Goal: Check status: Check status

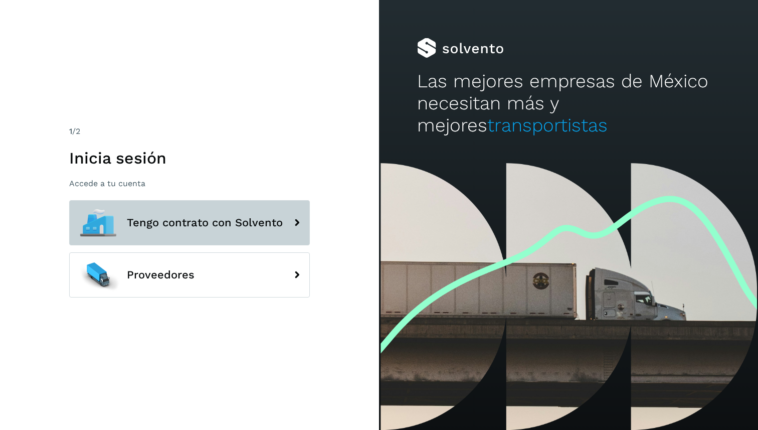
click at [208, 211] on button "Tengo contrato con Solvento" at bounding box center [189, 222] width 241 height 45
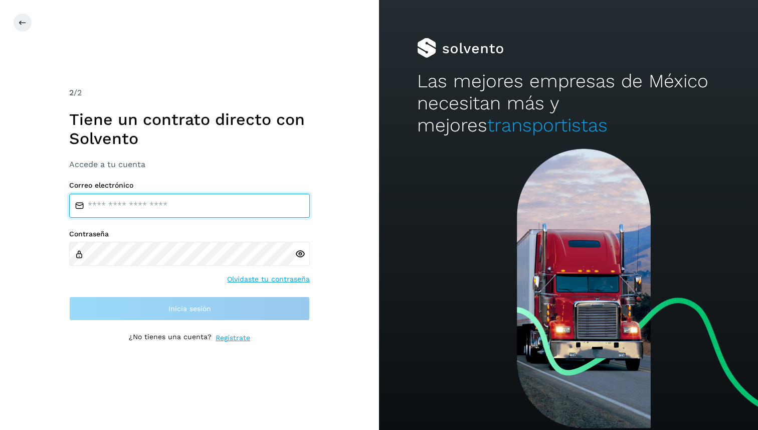
click at [240, 217] on input "email" at bounding box center [189, 205] width 241 height 24
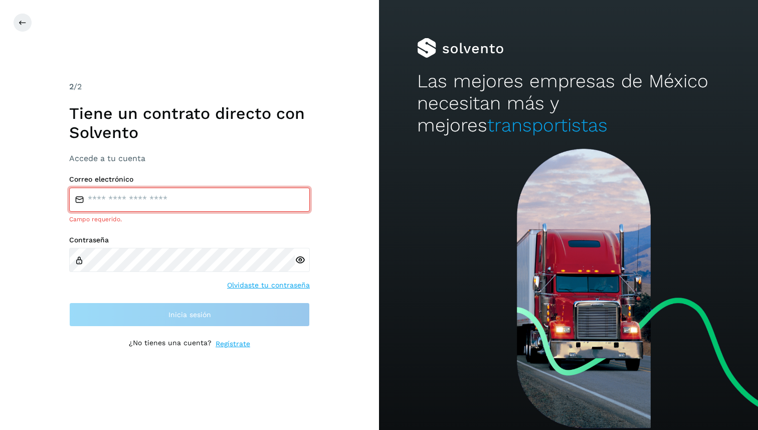
type input "**********"
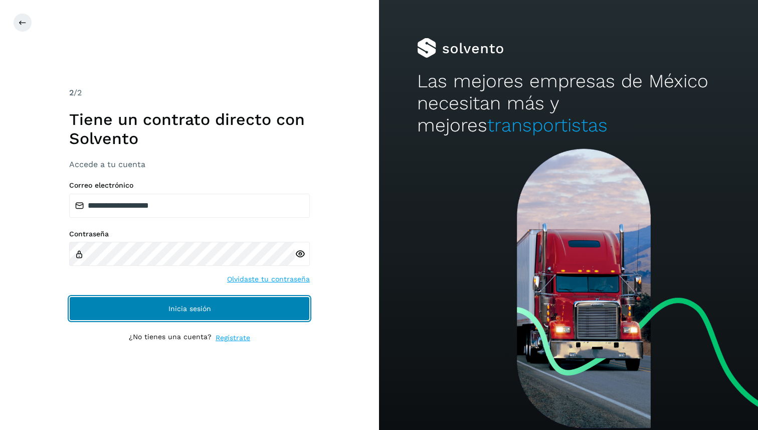
click at [176, 308] on span "Inicia sesión" at bounding box center [189, 308] width 43 height 7
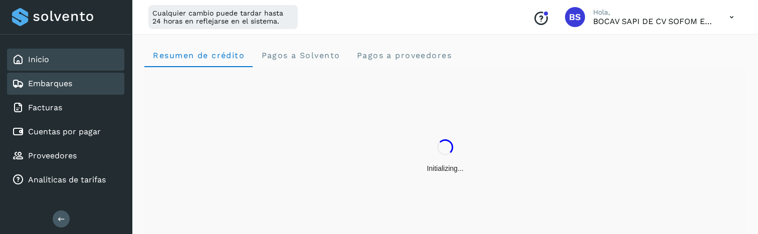
click at [91, 84] on div "Embarques" at bounding box center [65, 84] width 117 height 22
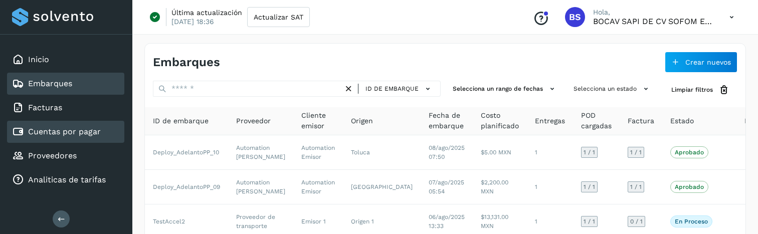
click at [94, 127] on link "Cuentas por pagar" at bounding box center [64, 132] width 73 height 10
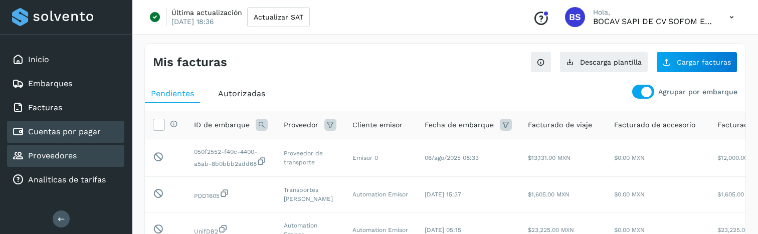
click at [97, 145] on div "Proveedores" at bounding box center [65, 156] width 117 height 22
click at [97, 138] on div "Cuentas por pagar" at bounding box center [65, 132] width 117 height 22
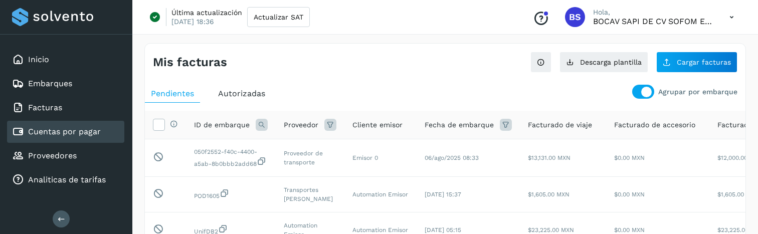
click at [639, 98] on div at bounding box center [643, 92] width 22 height 14
